Goal: Information Seeking & Learning: Learn about a topic

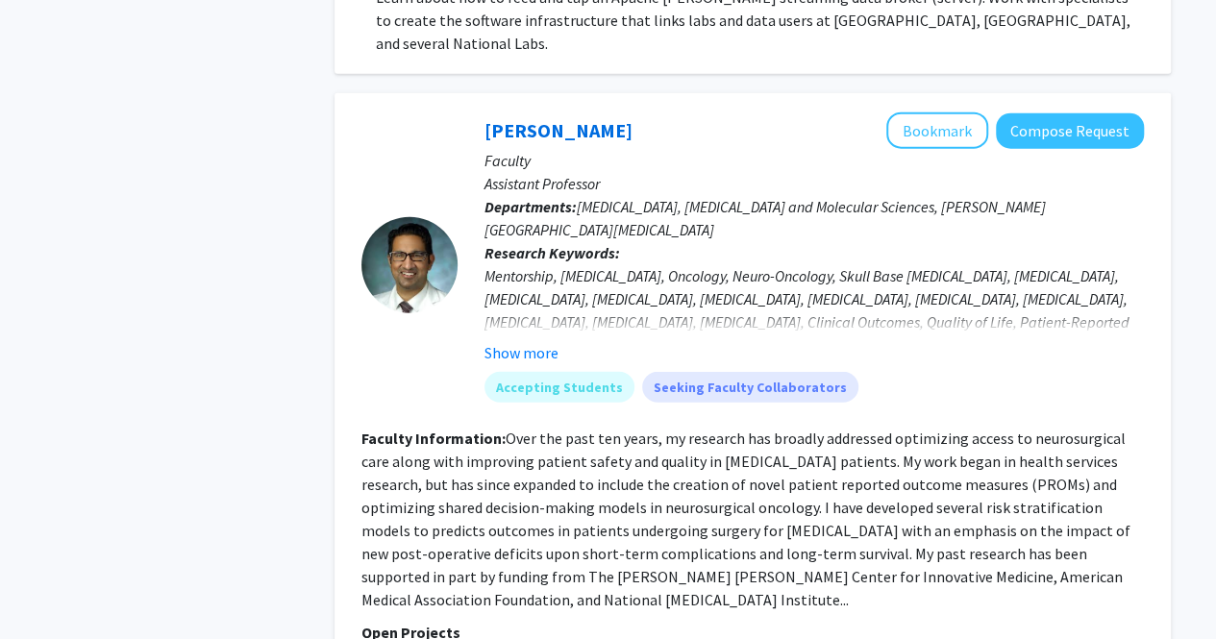
scroll to position [2326, 0]
click at [528, 340] on button "Show more" at bounding box center [521, 351] width 74 height 23
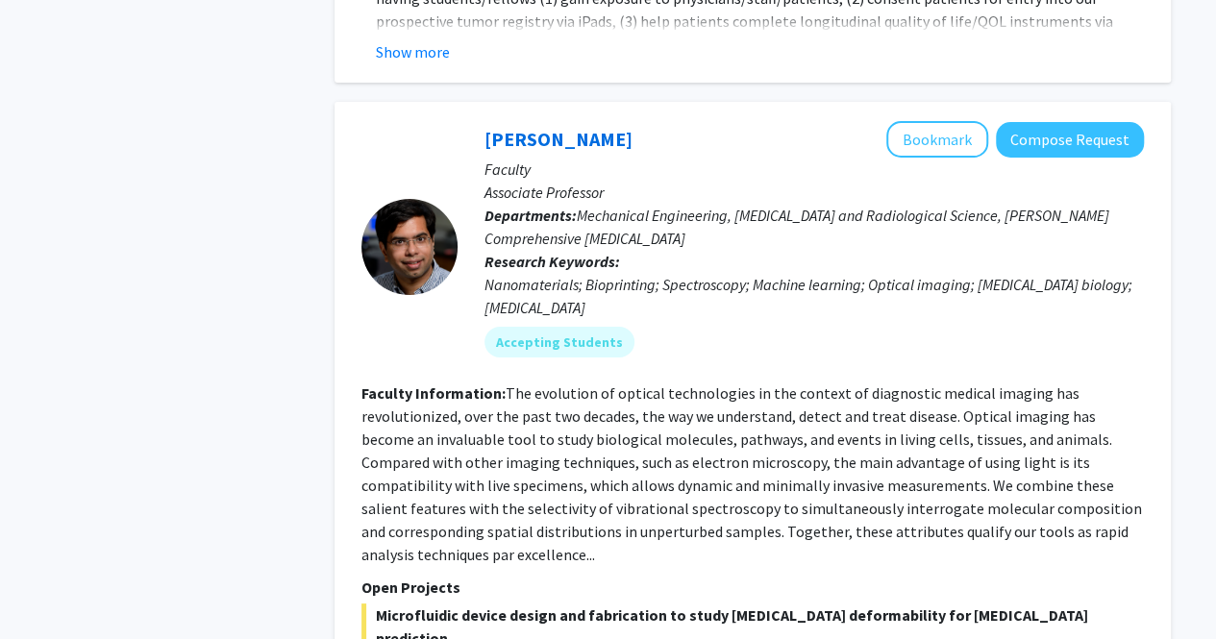
scroll to position [3484, 0]
click at [403, 200] on div at bounding box center [409, 248] width 96 height 96
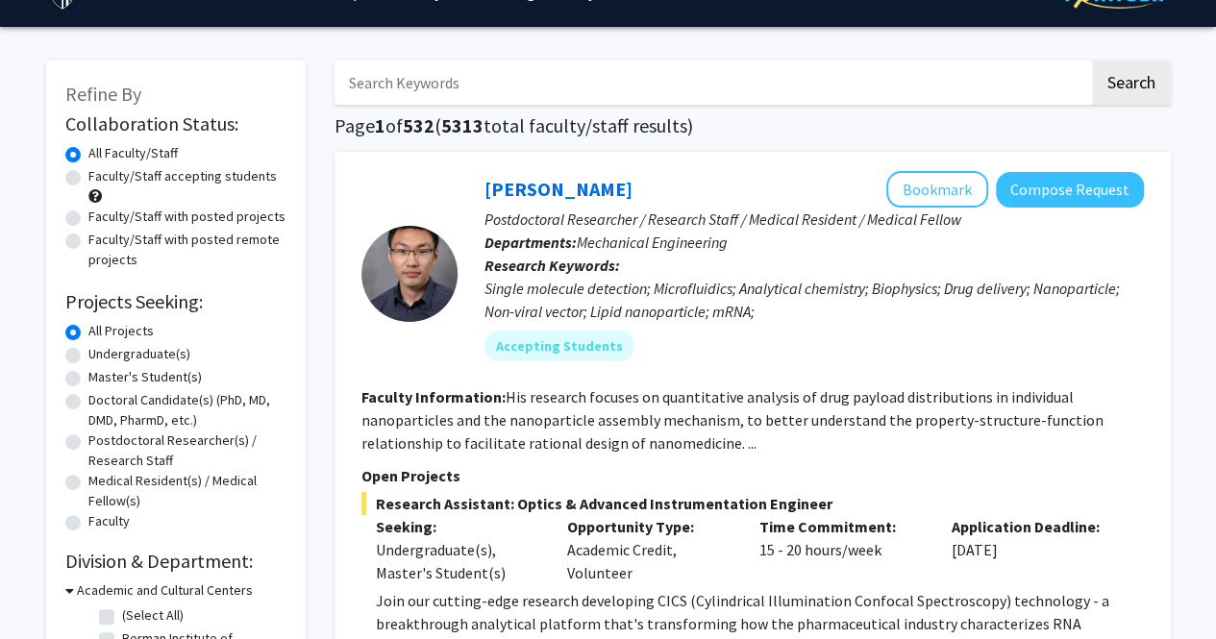
scroll to position [0, 0]
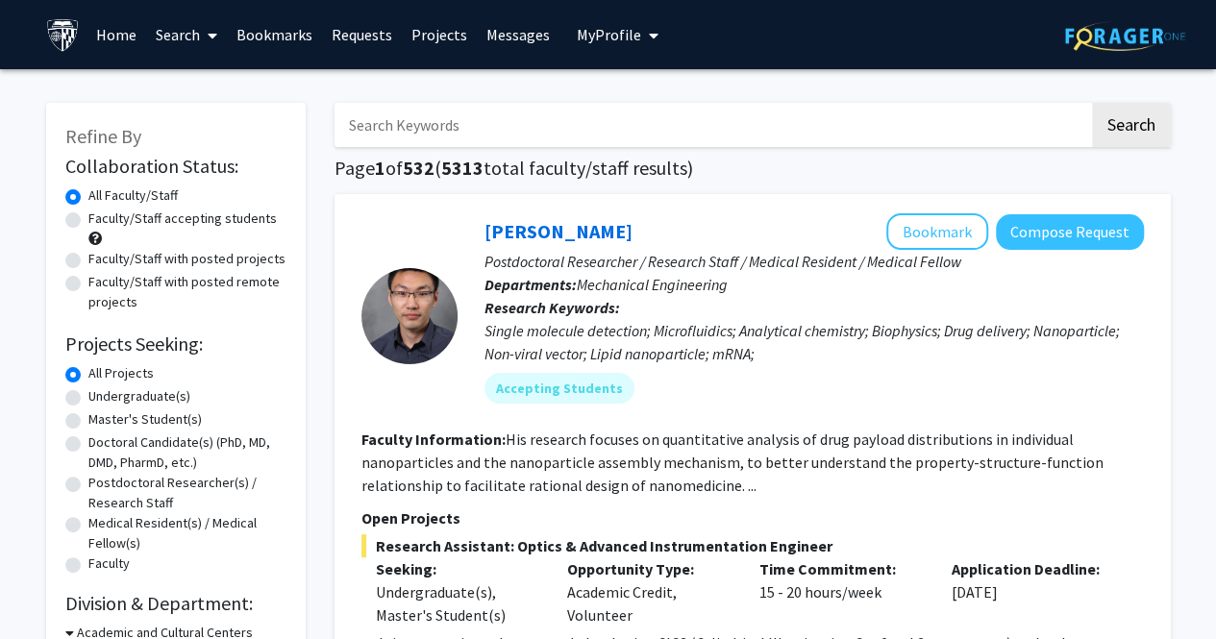
scroll to position [2, 0]
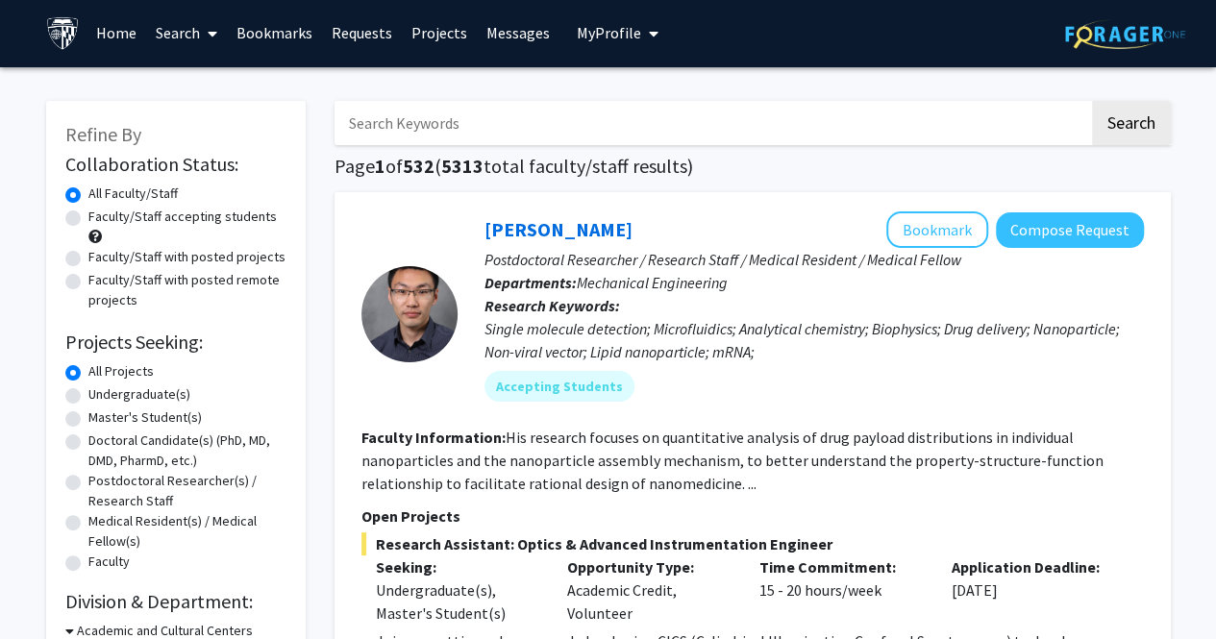
click at [208, 32] on icon at bounding box center [213, 33] width 10 height 15
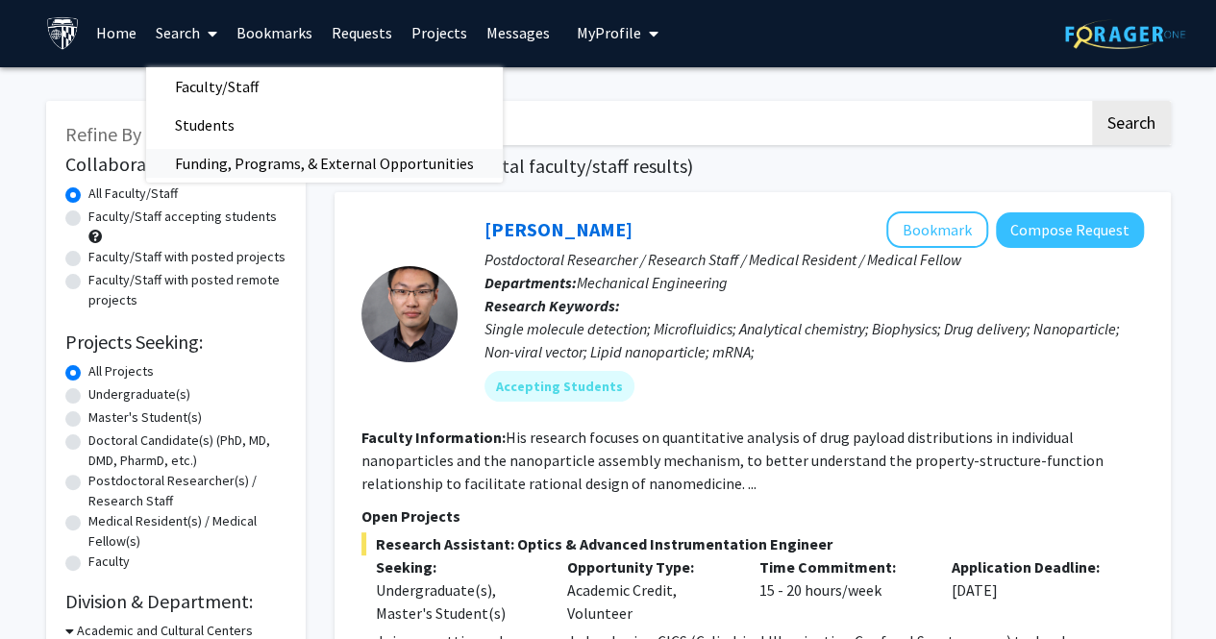
click at [365, 169] on span "Funding, Programs, & External Opportunities" at bounding box center [324, 163] width 356 height 38
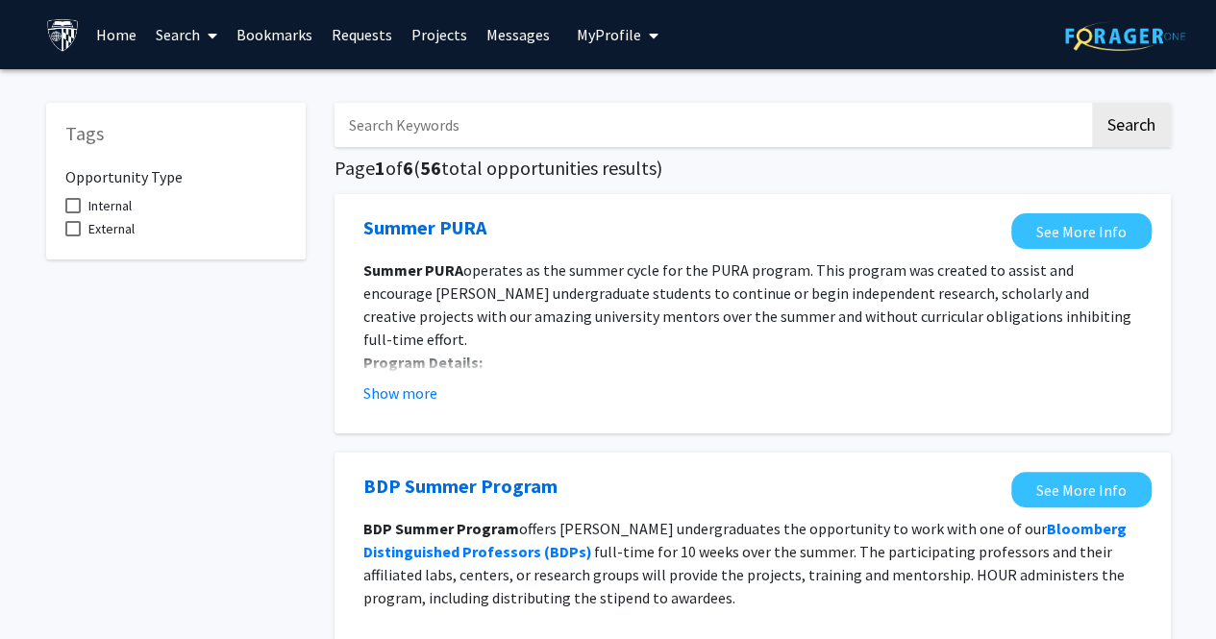
click at [217, 28] on icon at bounding box center [213, 35] width 10 height 15
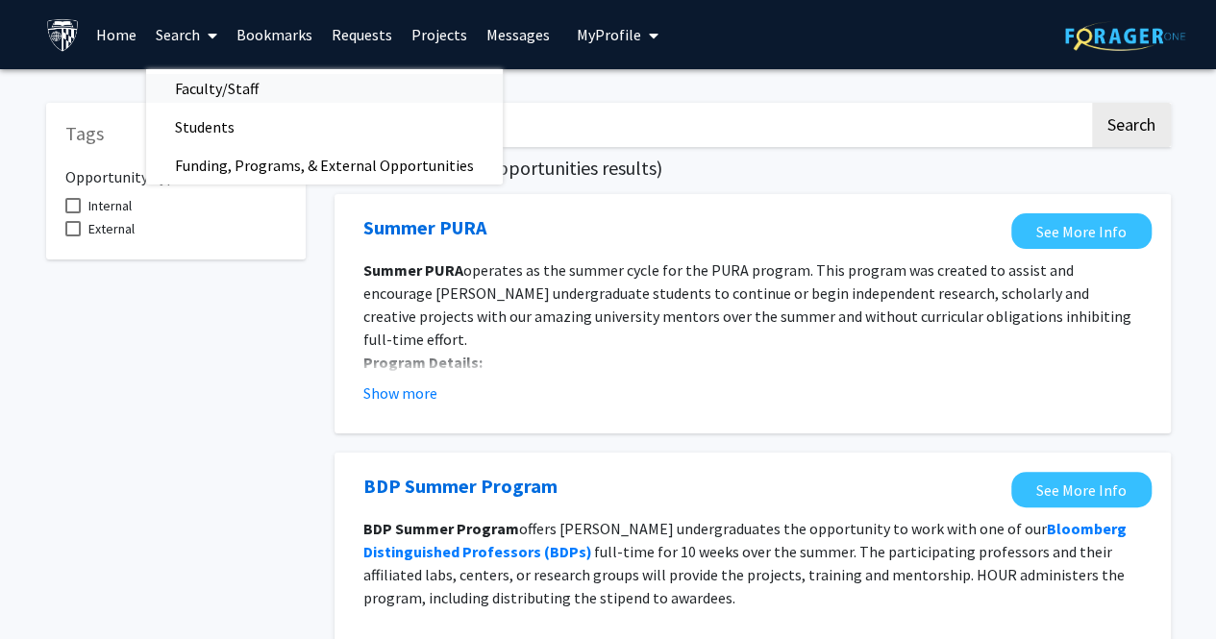
click at [222, 90] on span "Faculty/Staff" at bounding box center [216, 88] width 141 height 38
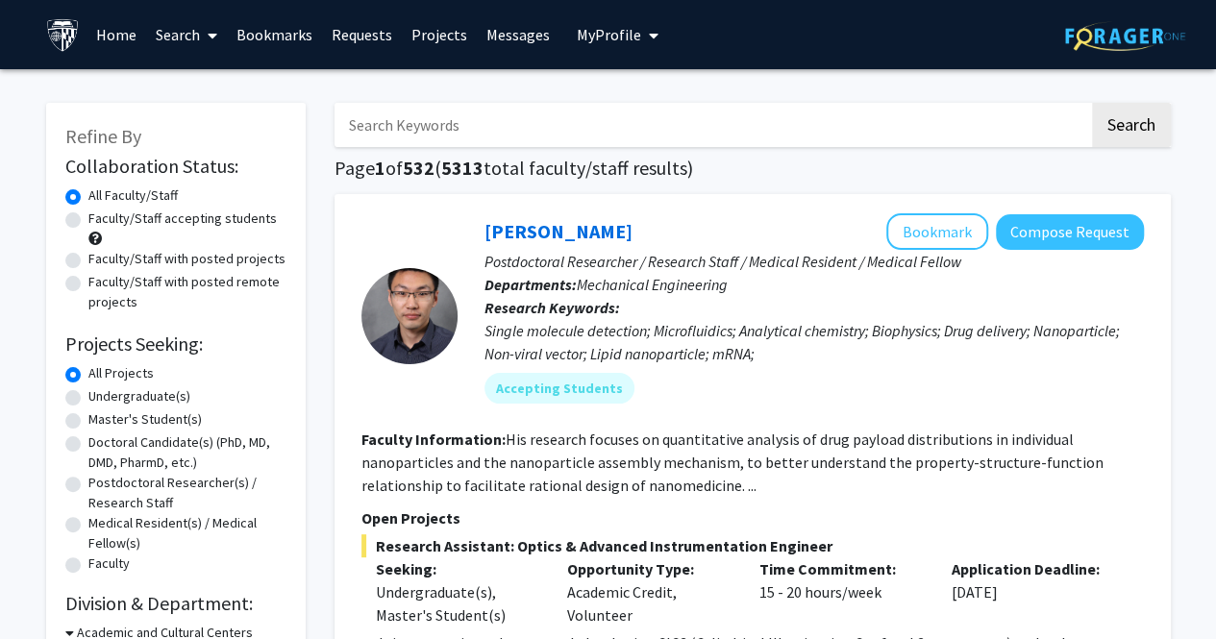
click at [119, 45] on link "Home" at bounding box center [116, 34] width 60 height 67
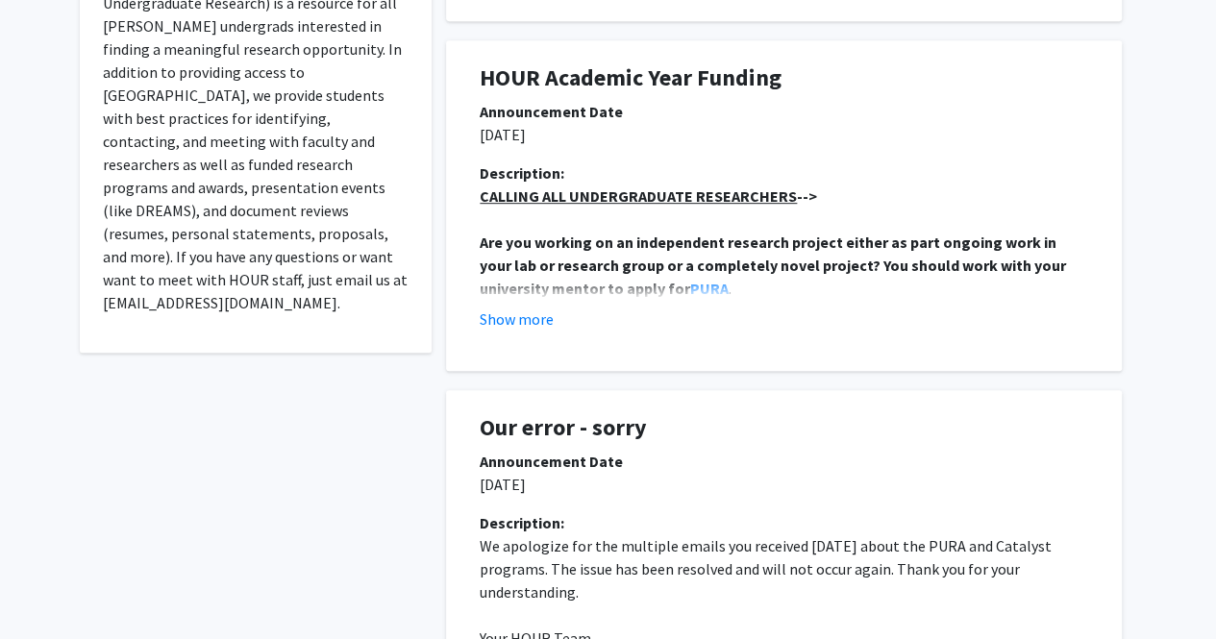
scroll to position [434, 0]
click at [536, 322] on button "Show more" at bounding box center [516, 319] width 74 height 23
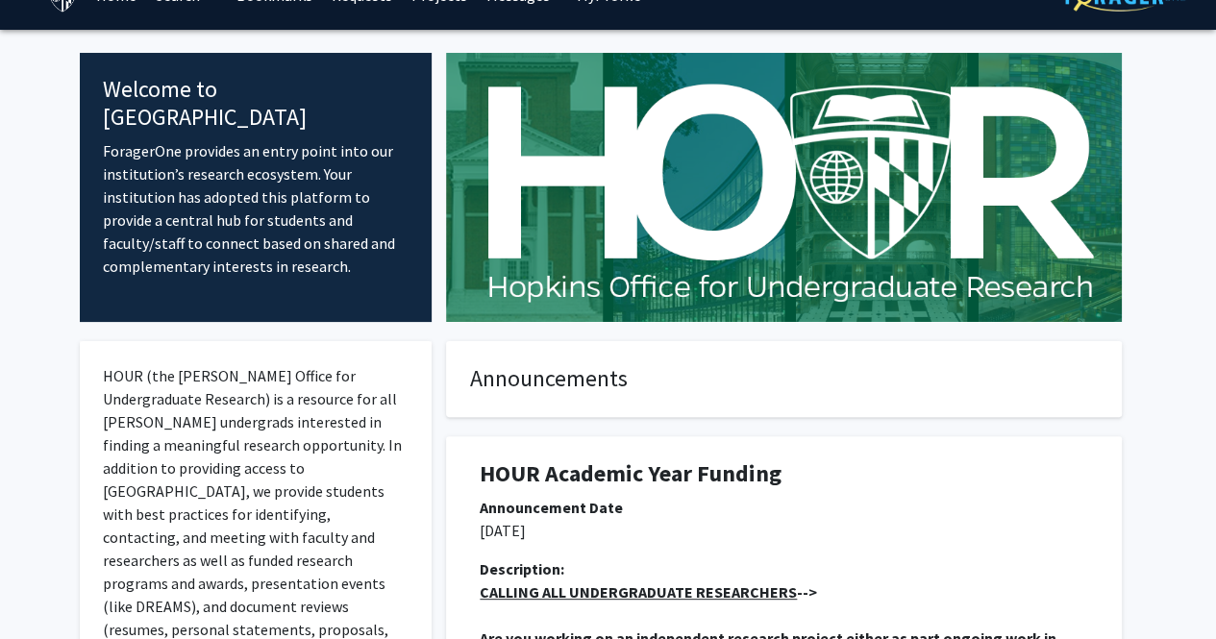
scroll to position [0, 0]
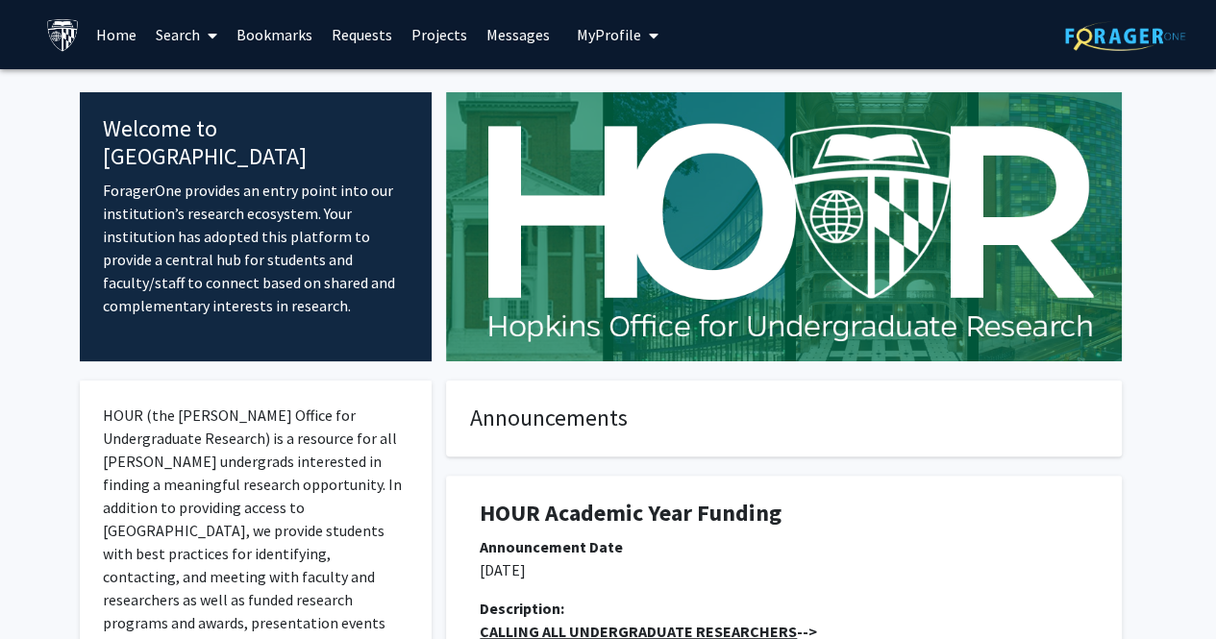
click at [357, 29] on link "Requests" at bounding box center [362, 34] width 80 height 67
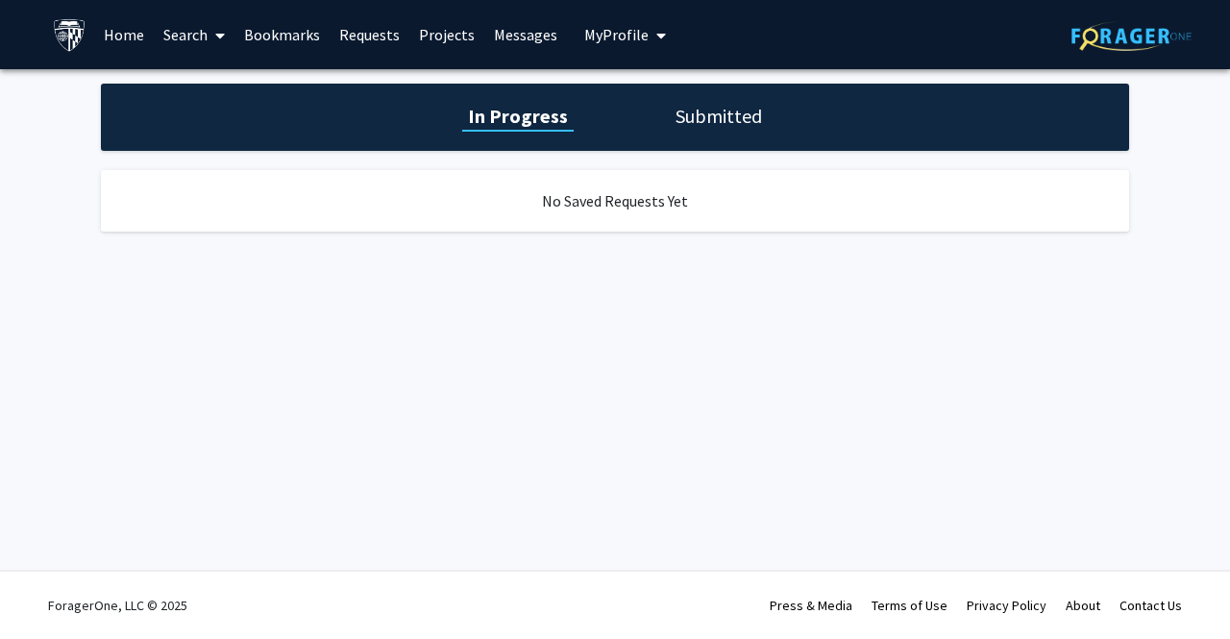
click at [440, 36] on link "Projects" at bounding box center [446, 34] width 75 height 67
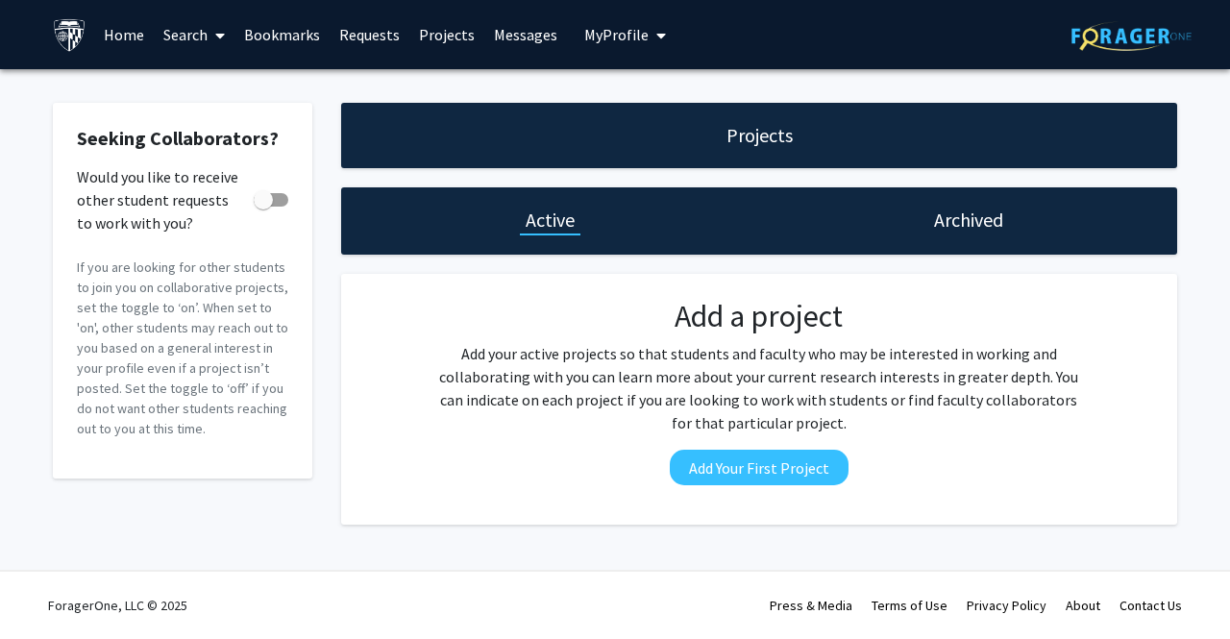
click at [530, 39] on link "Messages" at bounding box center [525, 34] width 83 height 67
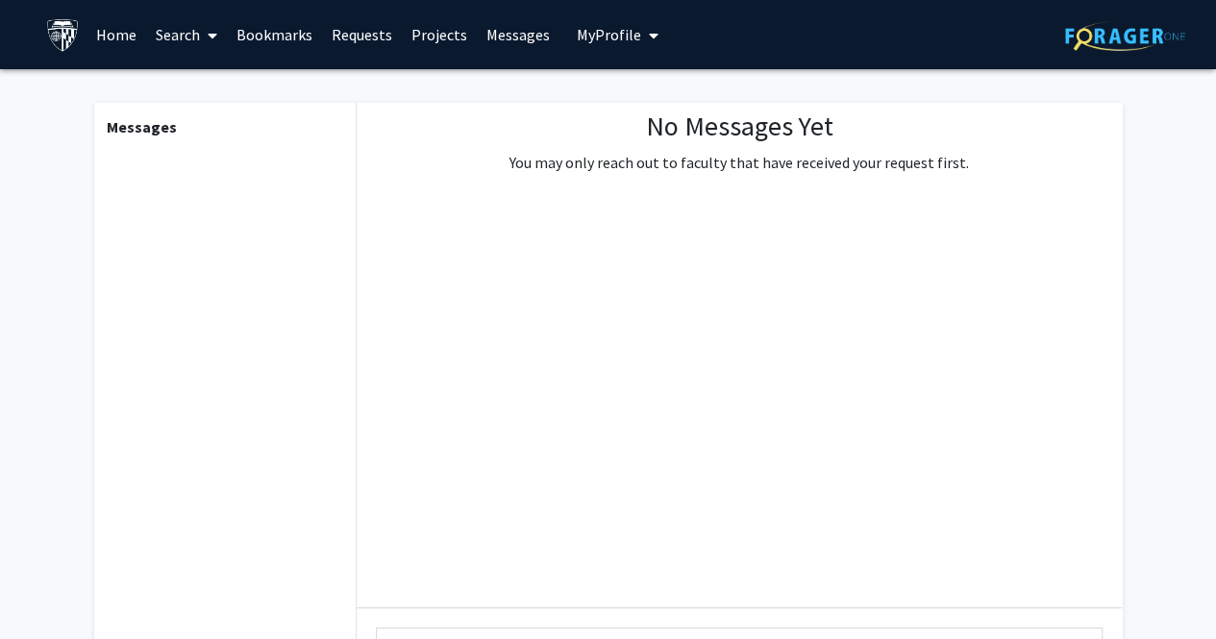
click at [615, 34] on span "My Profile" at bounding box center [609, 34] width 64 height 19
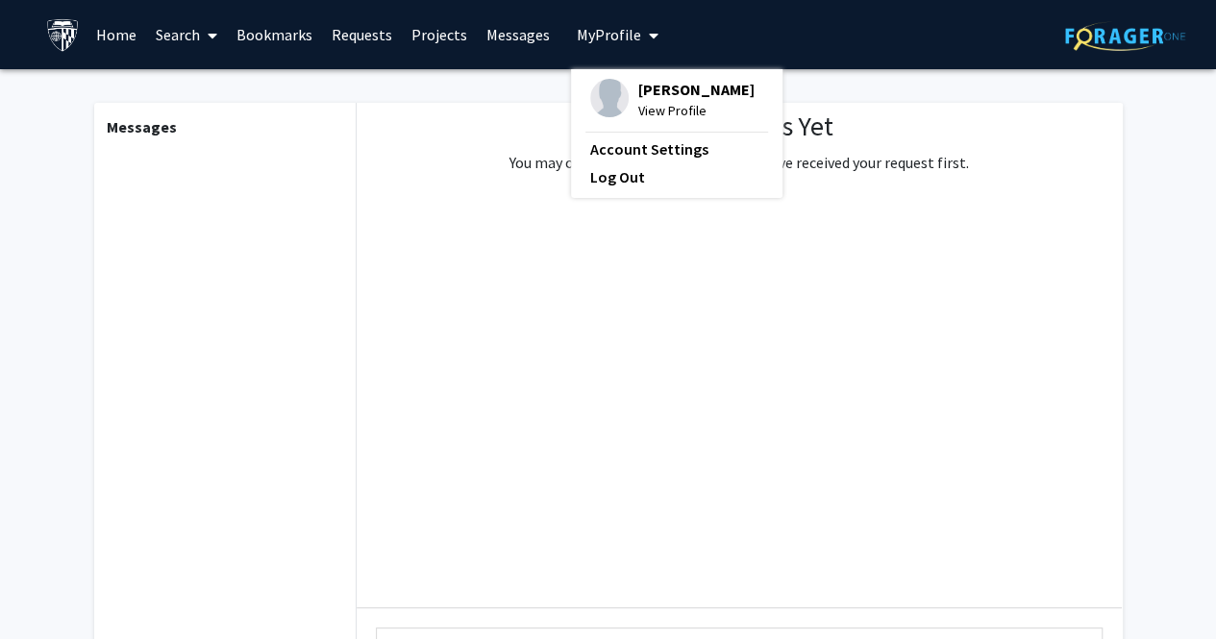
click at [218, 31] on link "Search" at bounding box center [186, 34] width 81 height 67
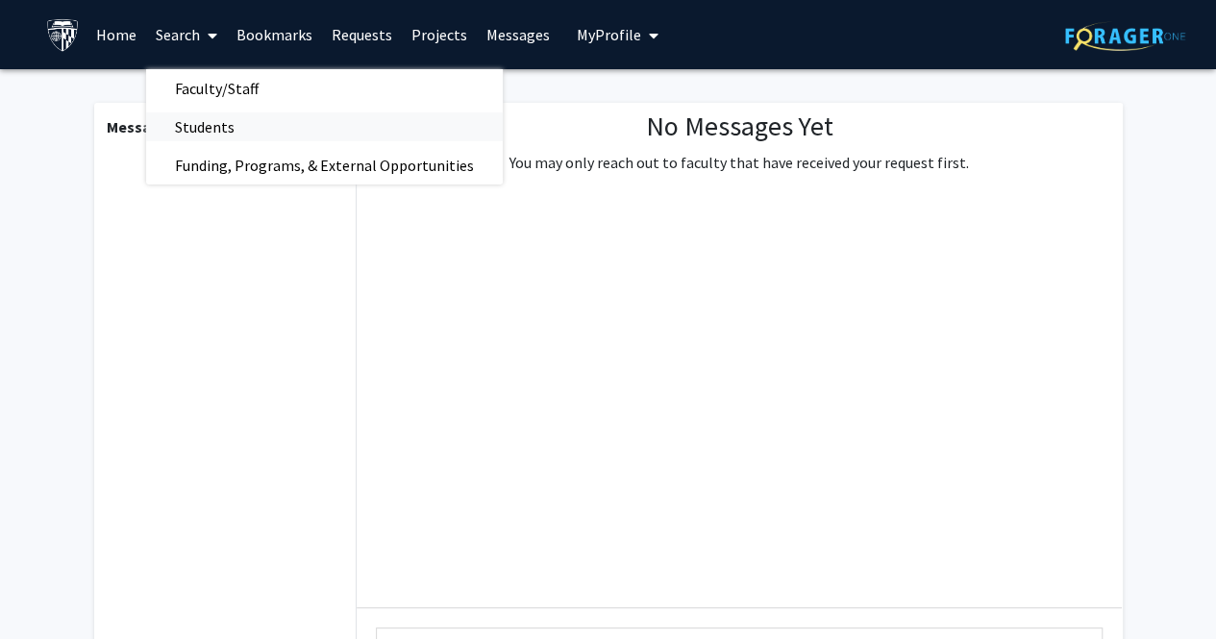
click at [273, 137] on link "Students" at bounding box center [324, 126] width 356 height 29
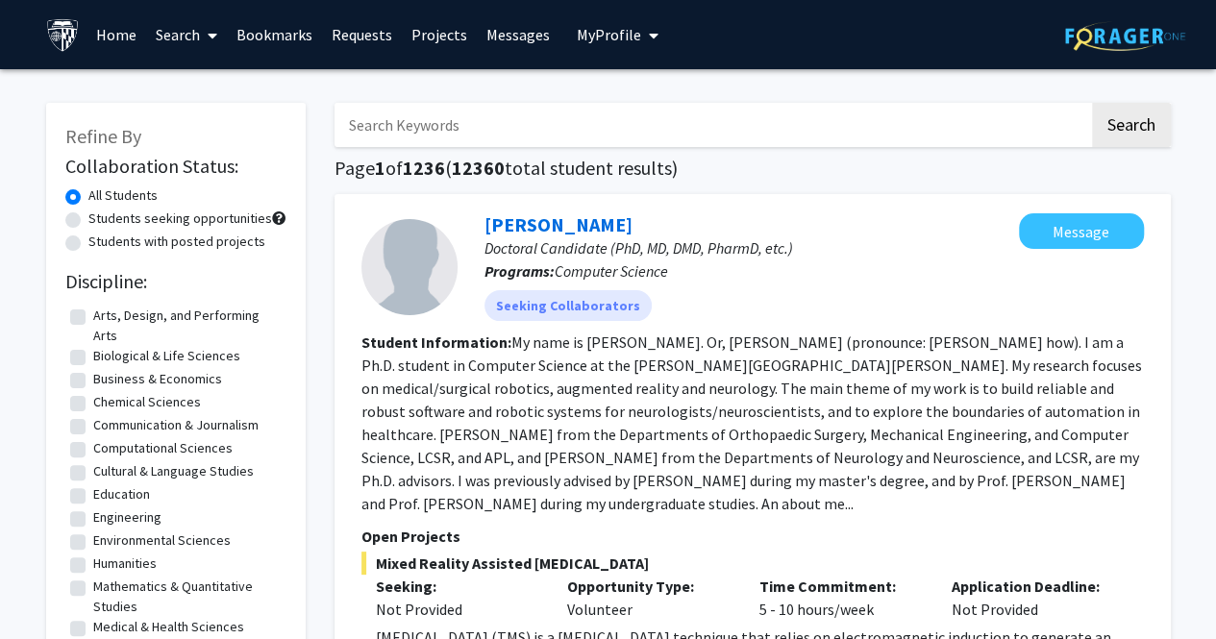
click at [215, 28] on icon at bounding box center [213, 35] width 10 height 15
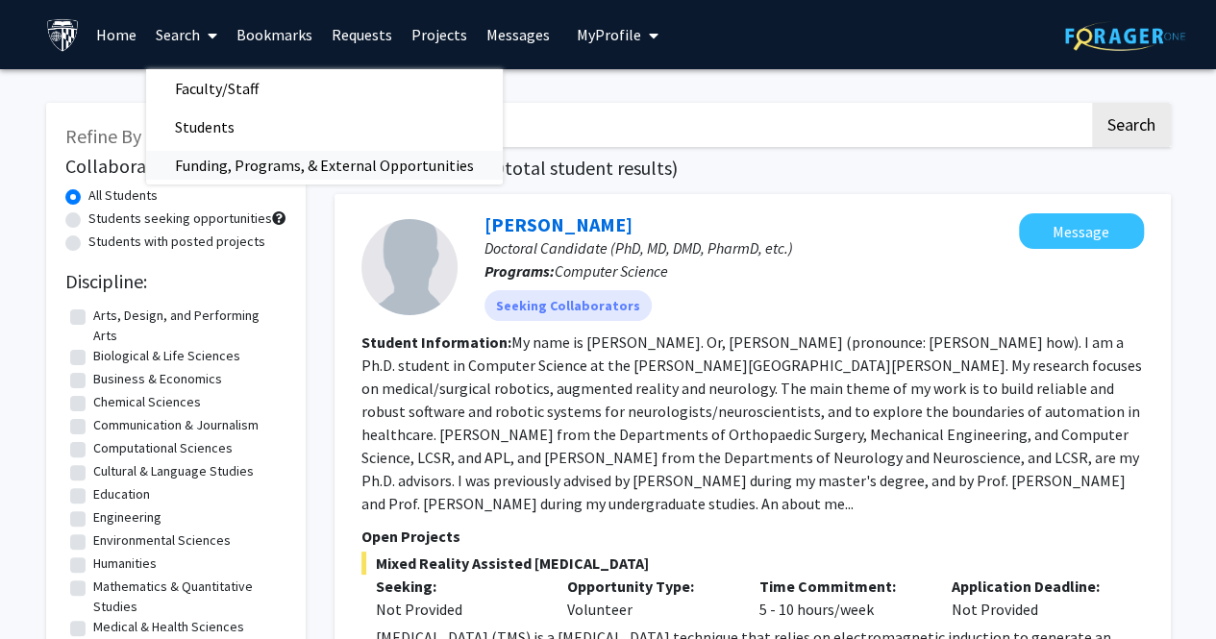
click at [227, 153] on span "Funding, Programs, & External Opportunities" at bounding box center [324, 165] width 356 height 38
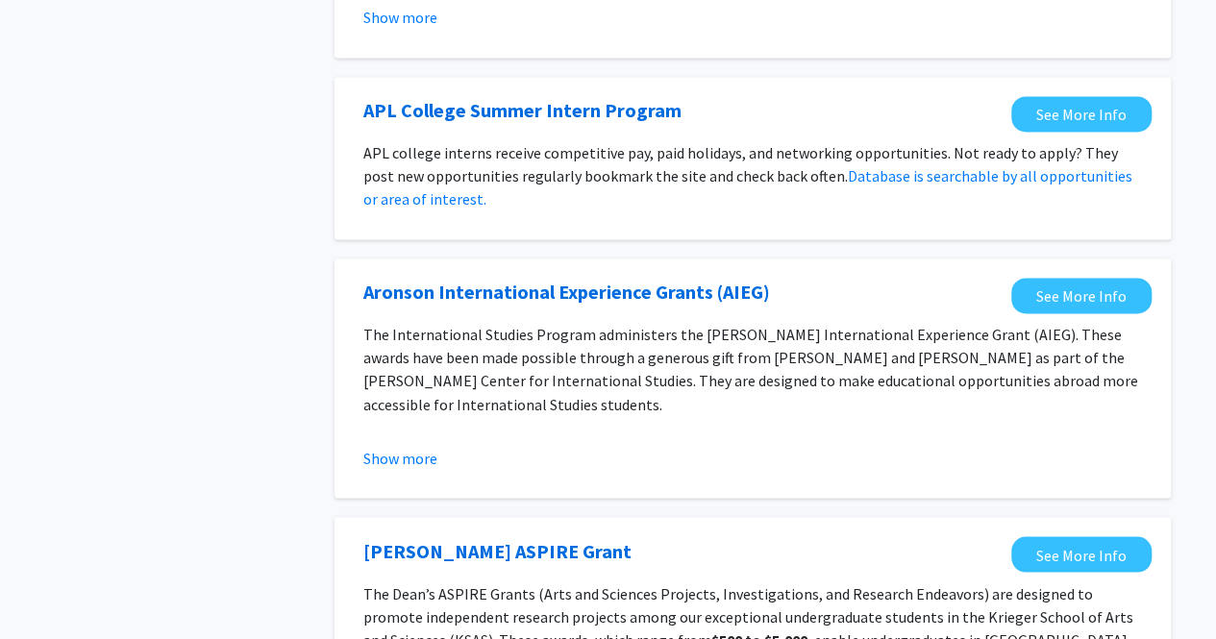
scroll to position [1435, 0]
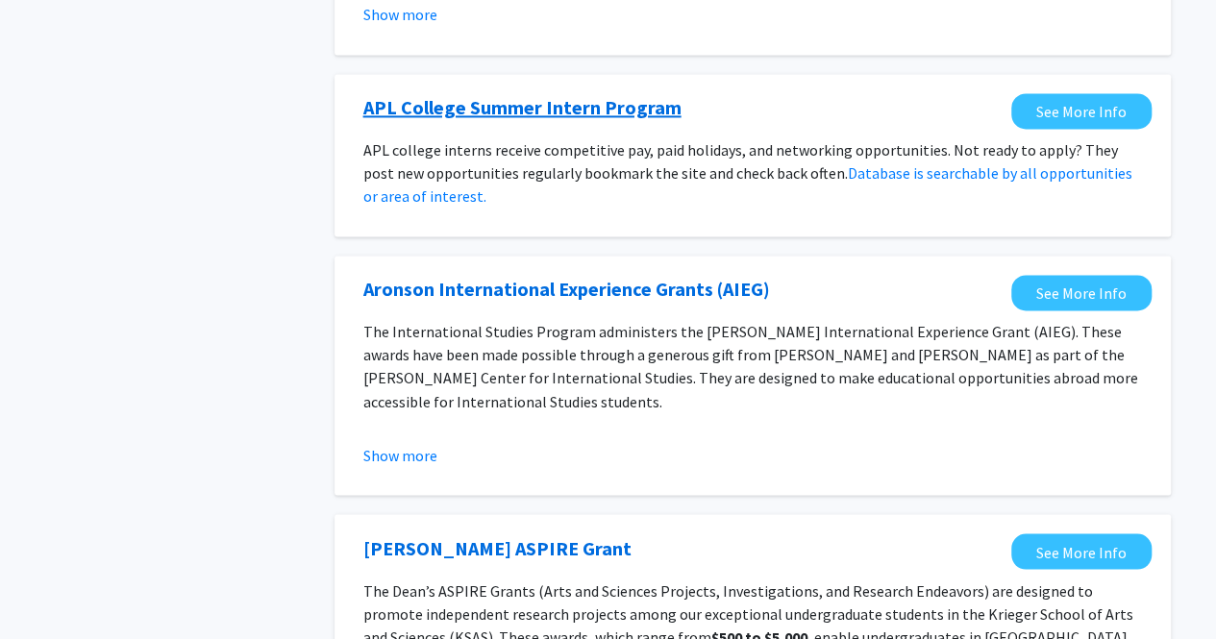
click at [579, 117] on link "APL College Summer Intern Program" at bounding box center [522, 107] width 318 height 29
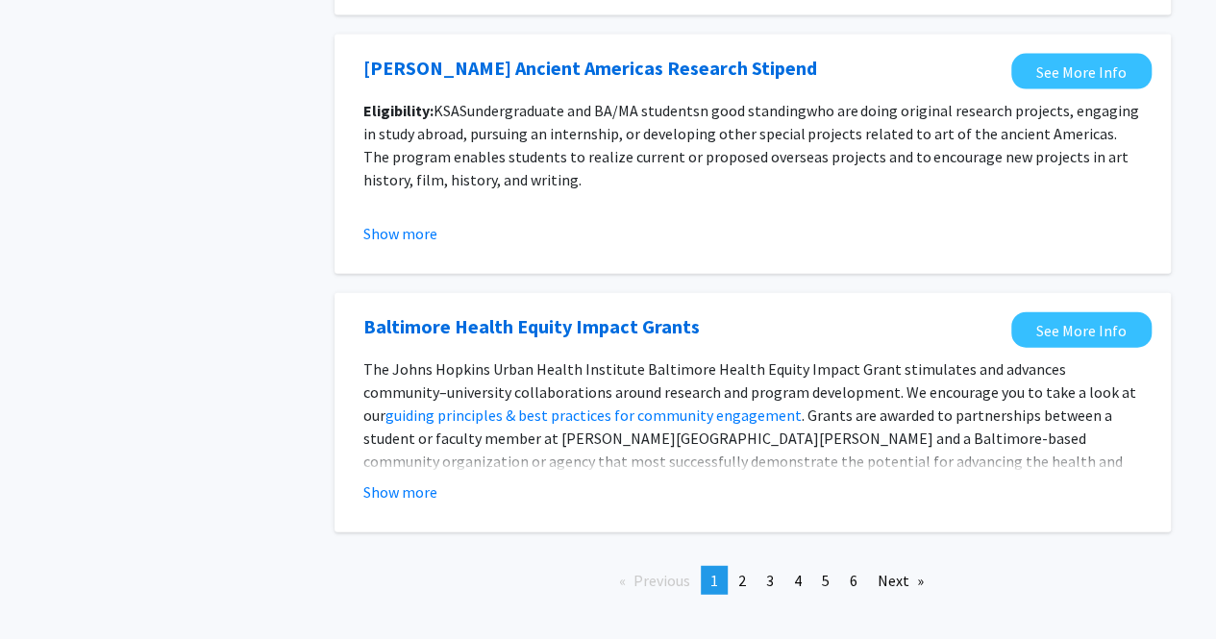
scroll to position [2245, 0]
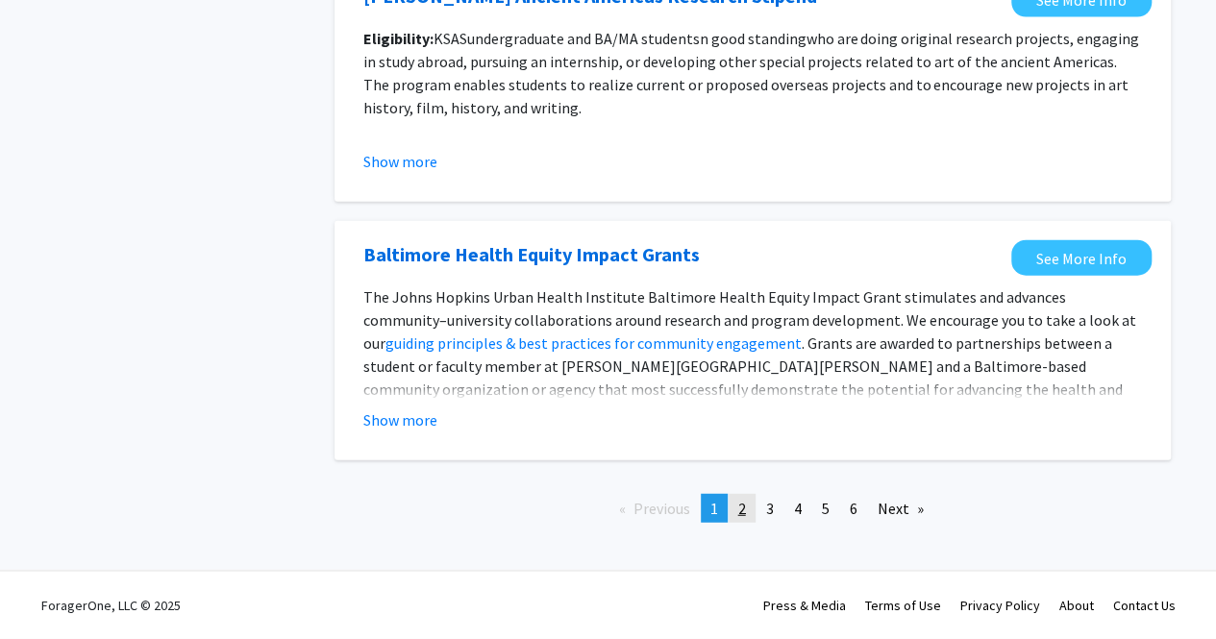
click at [748, 515] on link "page 2" at bounding box center [741, 508] width 27 height 29
